Goal: Task Accomplishment & Management: Manage account settings

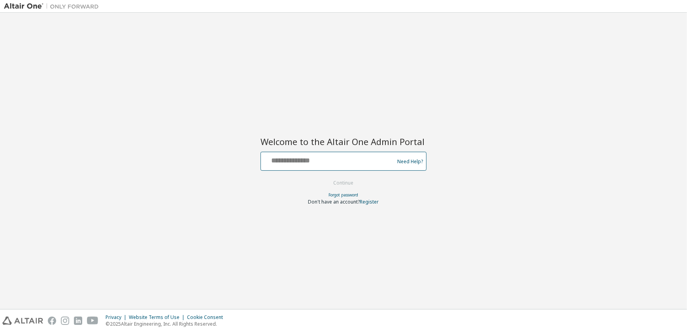
click at [281, 160] on input "text" at bounding box center [328, 159] width 129 height 11
type input "**********"
click at [343, 181] on button "Continue" at bounding box center [343, 183] width 37 height 12
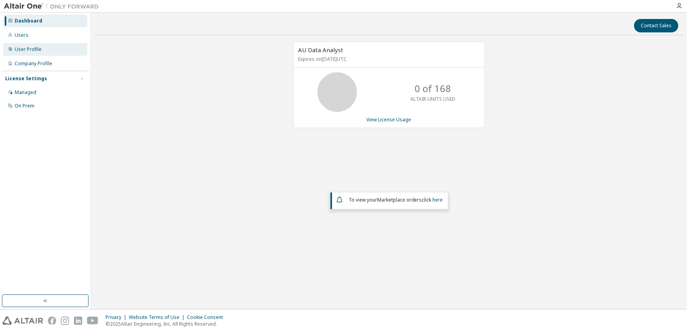
click at [37, 49] on div "User Profile" at bounding box center [28, 49] width 27 height 6
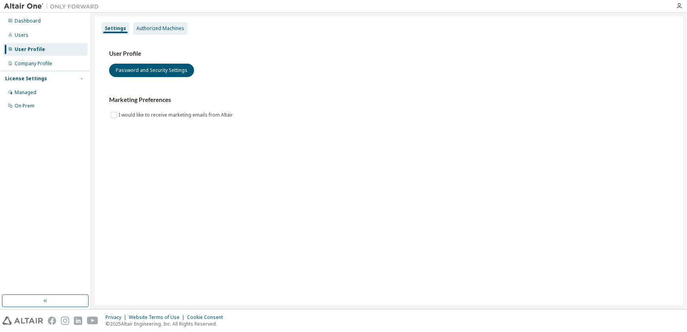
click at [166, 25] on div "Authorized Machines" at bounding box center [160, 28] width 48 height 6
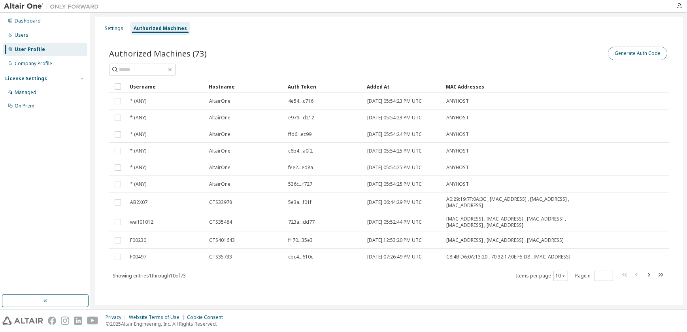
click at [625, 53] on button "Generate Auth Code" at bounding box center [637, 53] width 59 height 13
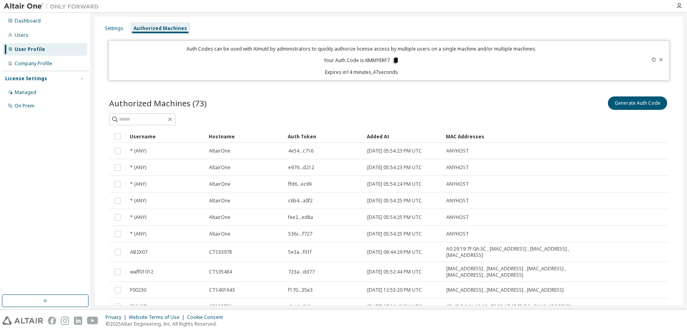
click at [394, 59] on icon at bounding box center [395, 61] width 4 height 6
click at [658, 57] on icon at bounding box center [660, 59] width 5 height 5
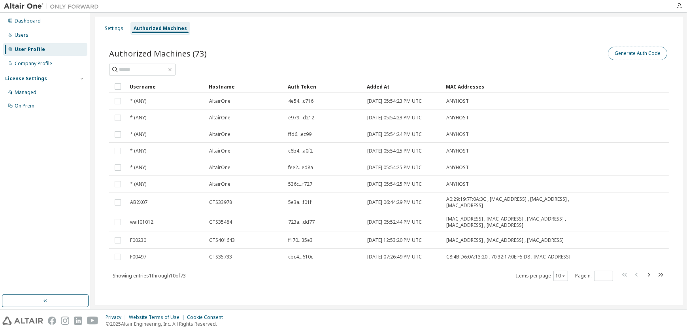
click at [628, 53] on button "Generate Auth Code" at bounding box center [637, 53] width 59 height 13
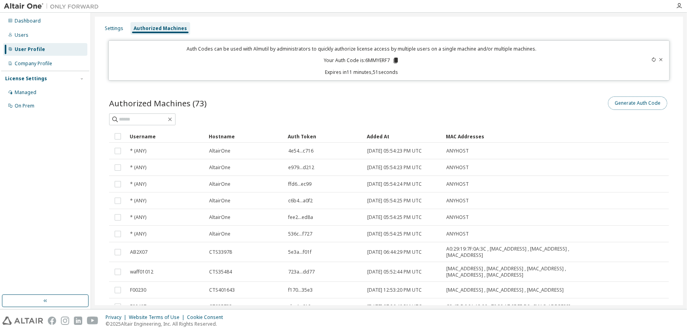
click at [640, 102] on button "Generate Auth Code" at bounding box center [637, 102] width 59 height 13
click at [393, 59] on icon at bounding box center [395, 61] width 4 height 6
click at [435, 71] on p "Expires in 11 minutes, 48 seconds" at bounding box center [361, 72] width 496 height 7
click at [651, 59] on icon at bounding box center [653, 59] width 5 height 5
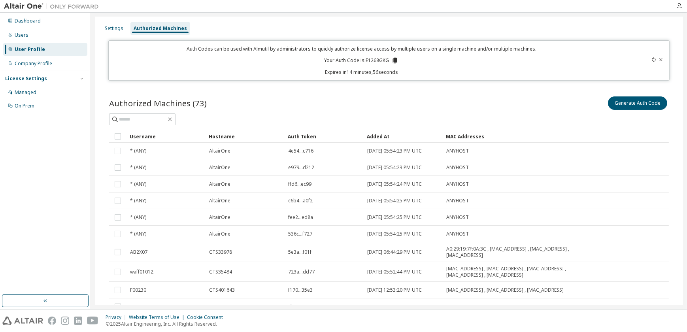
click at [393, 60] on icon at bounding box center [395, 61] width 4 height 6
